Goal: Check status: Check status

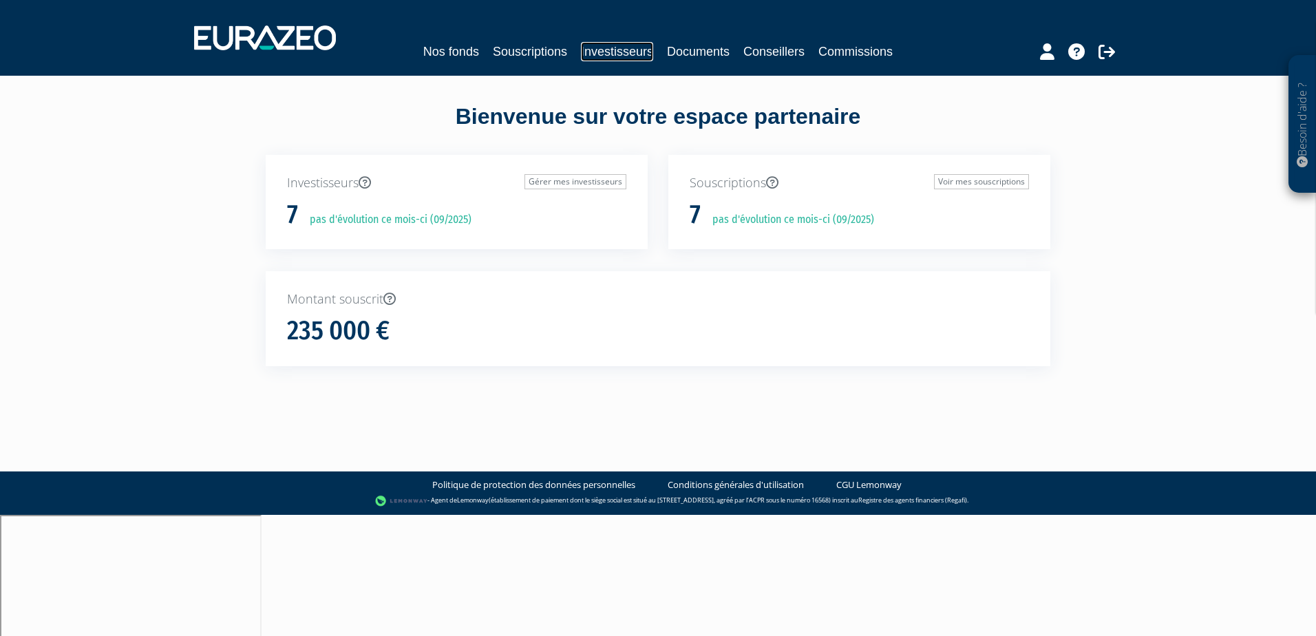
click at [614, 44] on link "Investisseurs" at bounding box center [617, 51] width 72 height 19
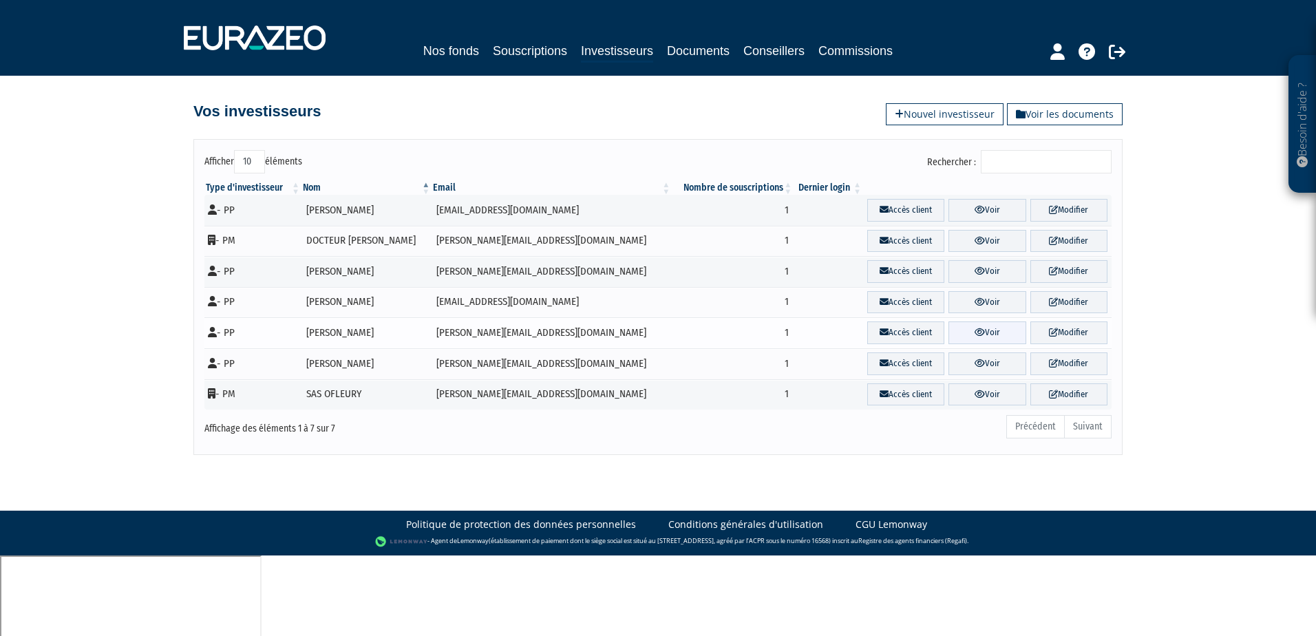
click at [989, 330] on link "Voir" at bounding box center [986, 332] width 77 height 23
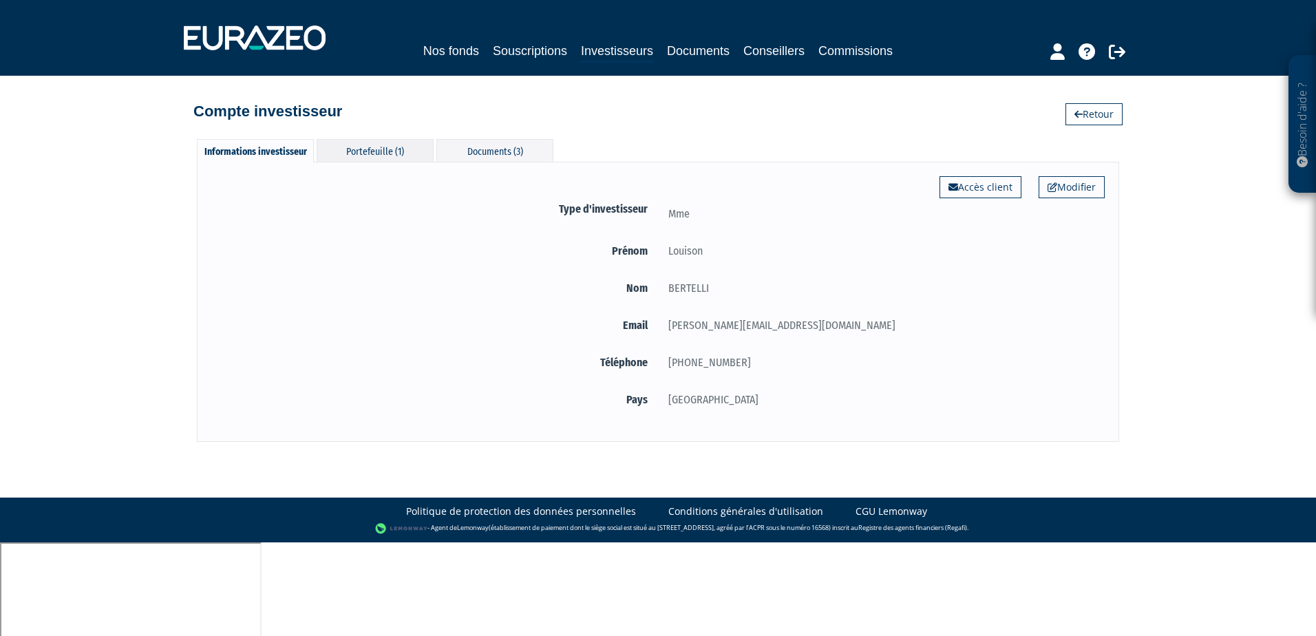
click at [385, 149] on div "Portefeuille (1)" at bounding box center [375, 150] width 117 height 23
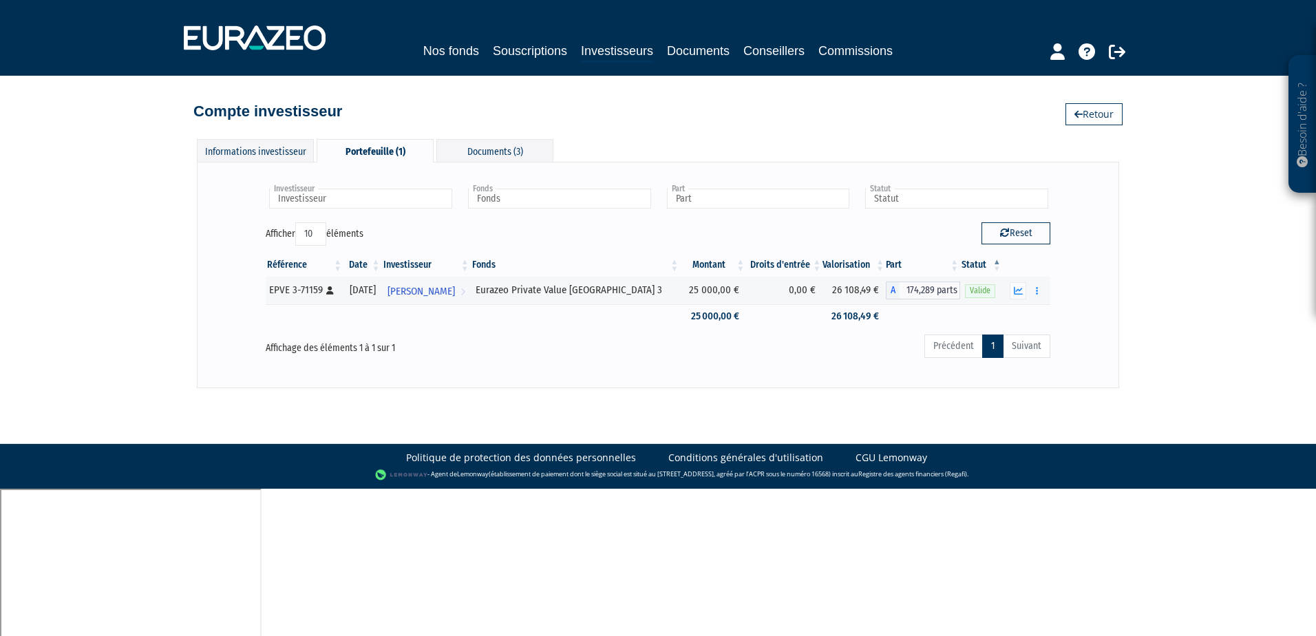
click at [875, 358] on div "Précédent 1 Suivant" at bounding box center [825, 348] width 449 height 30
